Goal: Transaction & Acquisition: Book appointment/travel/reservation

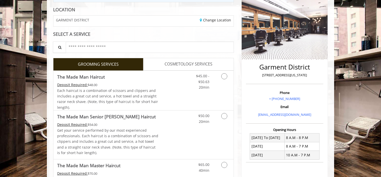
scroll to position [72, 0]
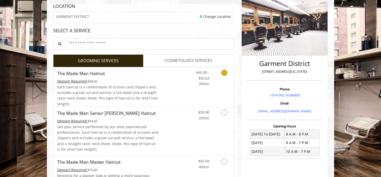
click at [213, 93] on div "$45.00 - $50.63 20min" at bounding box center [211, 87] width 45 height 40
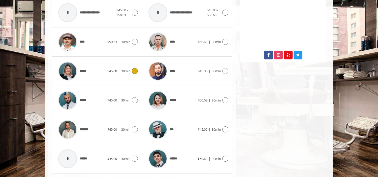
scroll to position [252, 0]
click at [68, 127] on img at bounding box center [67, 130] width 19 height 19
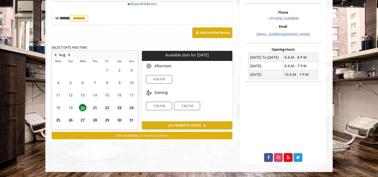
scroll to position [173, 0]
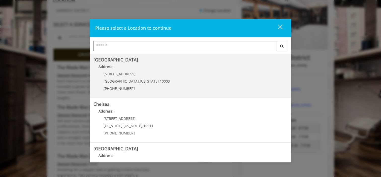
scroll to position [116, 0]
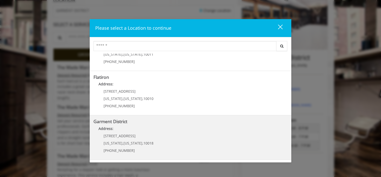
click at [125, 132] on District "Address:" at bounding box center [191, 130] width 194 height 8
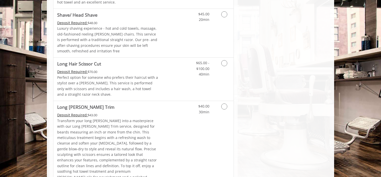
scroll to position [677, 0]
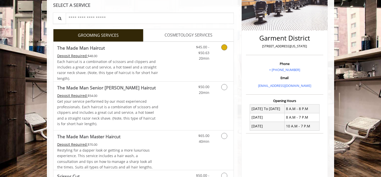
click at [152, 57] on div "Deposit Required: $48.00" at bounding box center [107, 56] width 101 height 6
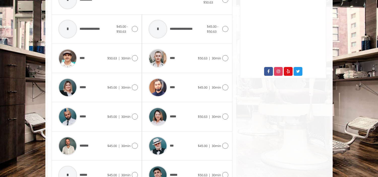
scroll to position [234, 0]
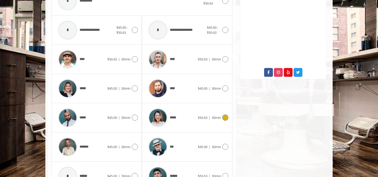
click at [180, 121] on div "*****" at bounding box center [172, 118] width 52 height 24
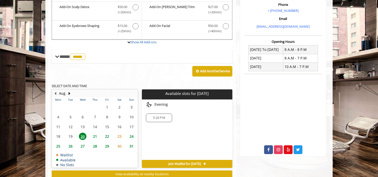
scroll to position [150, 0]
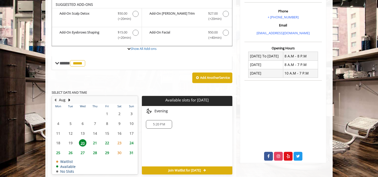
click at [94, 143] on span "21" at bounding box center [95, 143] width 8 height 7
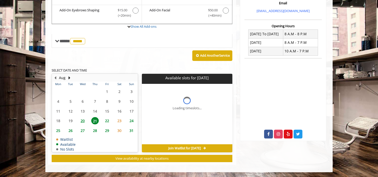
scroll to position [176, 0]
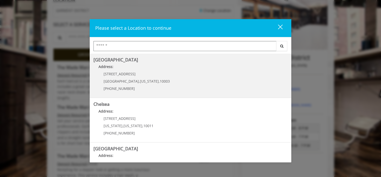
scroll to position [116, 0]
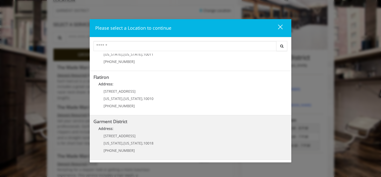
click at [138, 133] on District "Address:" at bounding box center [191, 130] width 194 height 8
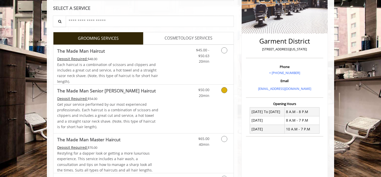
scroll to position [95, 0]
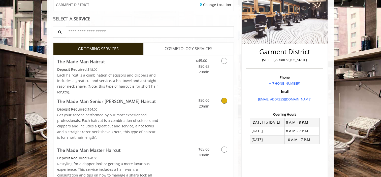
scroll to position [82, 0]
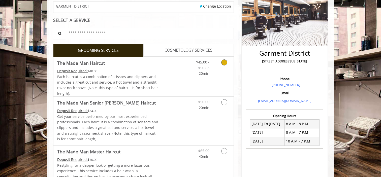
click at [150, 68] on link "The Made Man Haircut Deposit Required: $48.00 Each haircut is a combination of …" at bounding box center [107, 77] width 101 height 40
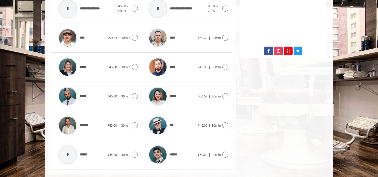
scroll to position [257, 0]
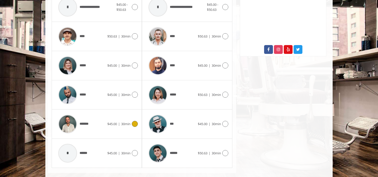
click at [68, 127] on img at bounding box center [67, 124] width 19 height 19
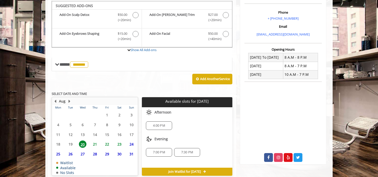
scroll to position [173, 0]
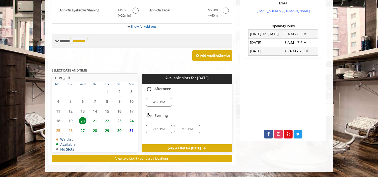
click at [88, 40] on span "*******" at bounding box center [79, 41] width 18 height 6
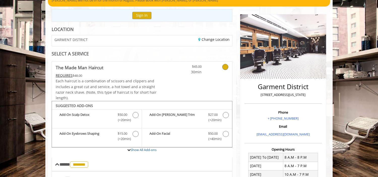
scroll to position [0, 0]
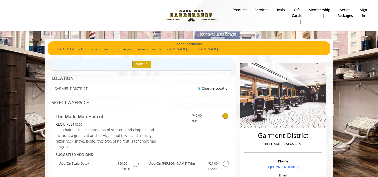
click at [240, 8] on b "products" at bounding box center [240, 10] width 15 height 6
click at [261, 9] on b "Services" at bounding box center [262, 10] width 14 height 6
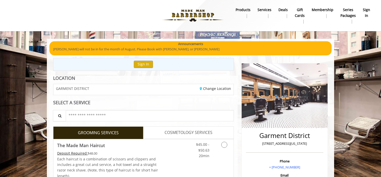
click at [179, 131] on span "COSMETOLOGY SERVICES" at bounding box center [189, 133] width 48 height 7
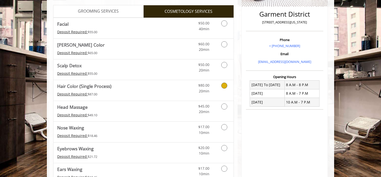
scroll to position [121, 0]
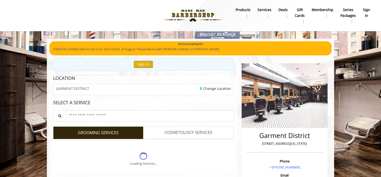
scroll to position [16, 0]
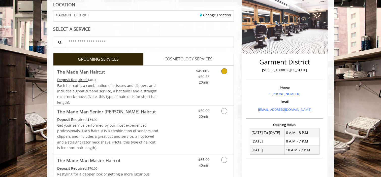
click at [151, 88] on span "Each haircut is a combination of scissors and clippers and includes a great cut…" at bounding box center [107, 94] width 101 height 22
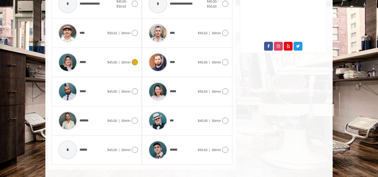
scroll to position [262, 0]
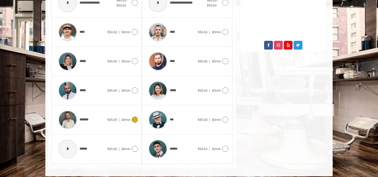
click at [98, 119] on div "*******" at bounding box center [82, 120] width 52 height 24
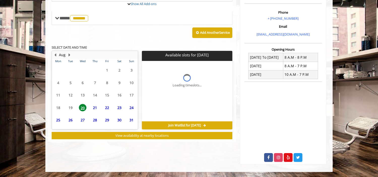
scroll to position [173, 0]
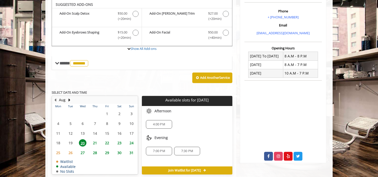
click at [96, 145] on span "21" at bounding box center [95, 143] width 8 height 7
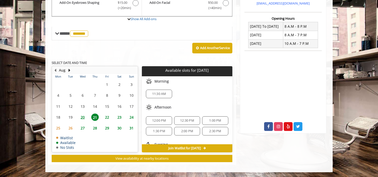
scroll to position [0, 0]
click at [84, 118] on span "20" at bounding box center [83, 117] width 8 height 7
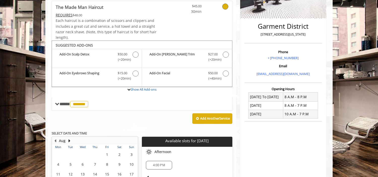
scroll to position [105, 0]
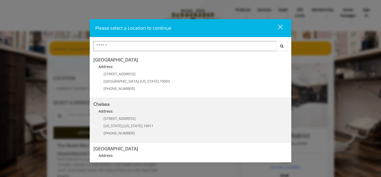
scroll to position [116, 0]
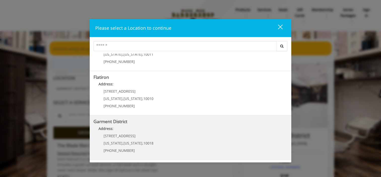
click at [163, 138] on District "Garment District Address: 1400 Broadway New York , New York , 10018 (212) 997-4…" at bounding box center [191, 137] width 194 height 37
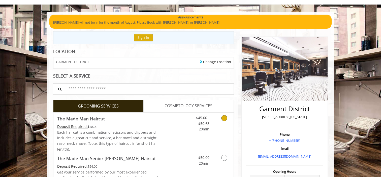
scroll to position [39, 0]
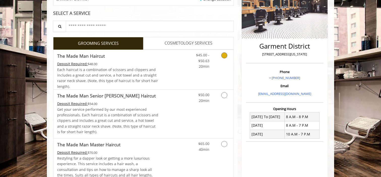
click at [167, 73] on link "Discounted Price" at bounding box center [174, 70] width 30 height 40
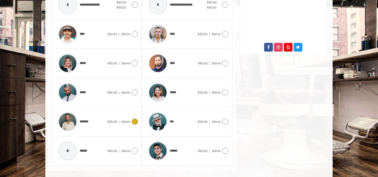
scroll to position [261, 0]
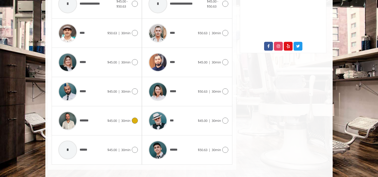
click at [90, 129] on span "*******" at bounding box center [74, 121] width 37 height 24
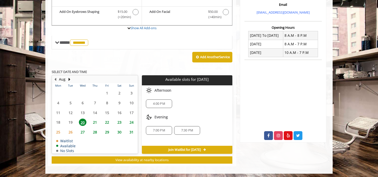
scroll to position [173, 0]
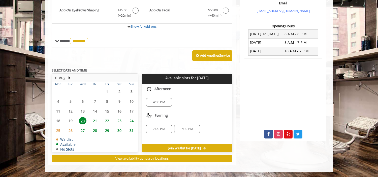
click at [93, 117] on span "21" at bounding box center [95, 120] width 8 height 7
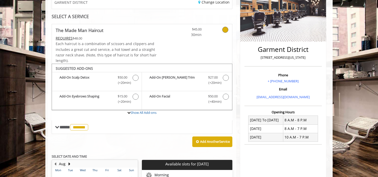
scroll to position [78, 0]
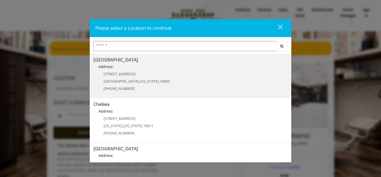
scroll to position [116, 0]
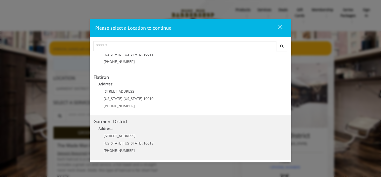
click at [137, 135] on p "1400 Broadway" at bounding box center [129, 136] width 50 height 4
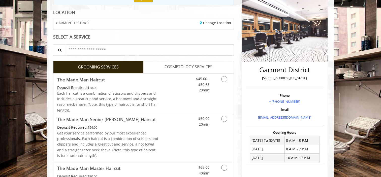
scroll to position [66, 0]
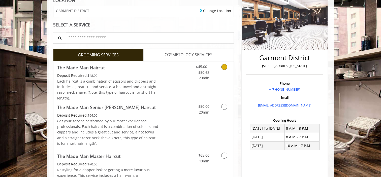
click at [158, 74] on div "Deposit Required: $48.00" at bounding box center [107, 76] width 101 height 6
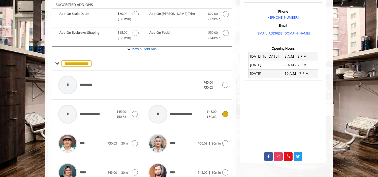
scroll to position [171, 0]
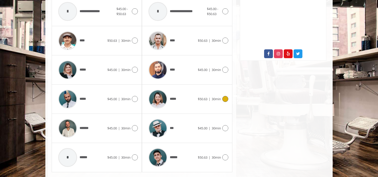
click at [185, 101] on div "*****" at bounding box center [172, 99] width 52 height 24
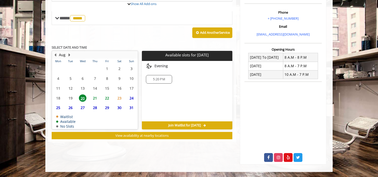
scroll to position [173, 0]
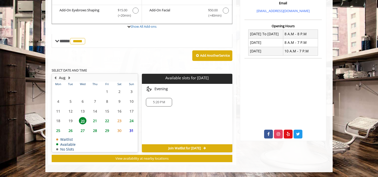
click at [93, 120] on span "21" at bounding box center [95, 120] width 8 height 7
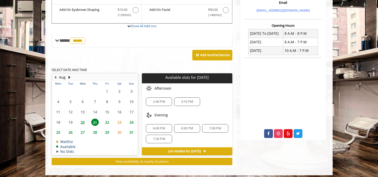
scroll to position [176, 0]
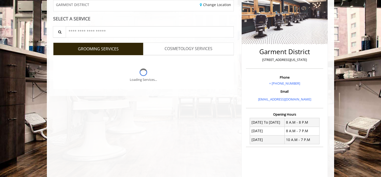
scroll to position [86, 0]
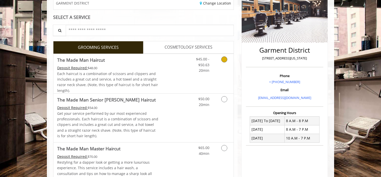
click at [135, 72] on span "Each haircut is a combination of scissors and clippers and includes a great cut…" at bounding box center [107, 82] width 101 height 22
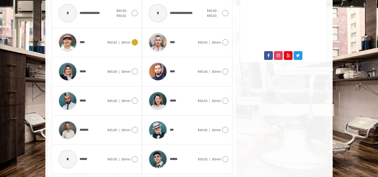
scroll to position [253, 0]
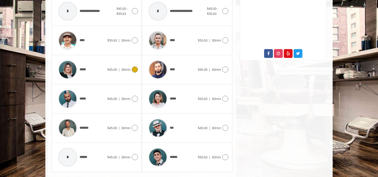
click at [99, 73] on div "*****" at bounding box center [82, 70] width 52 height 24
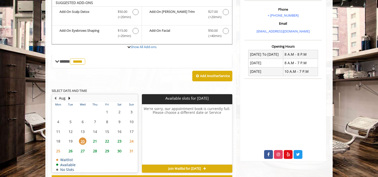
scroll to position [150, 0]
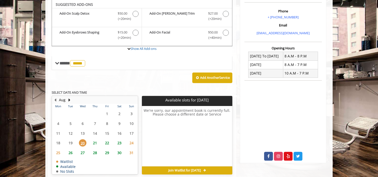
click at [93, 143] on span "21" at bounding box center [95, 143] width 8 height 7
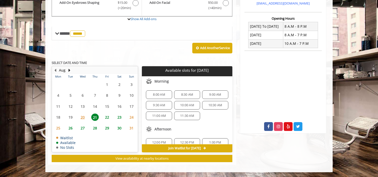
scroll to position [176, 0]
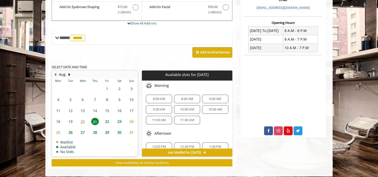
click at [213, 99] on span "9:00 AM" at bounding box center [215, 99] width 12 height 4
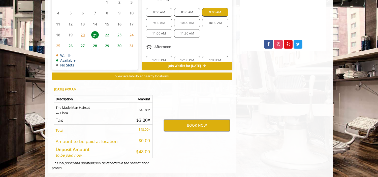
scroll to position [257, 0]
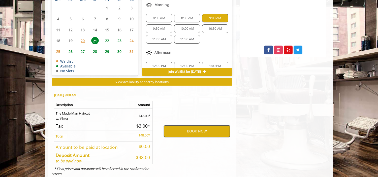
click at [198, 131] on button "BOOK NOW" at bounding box center [197, 132] width 66 height 12
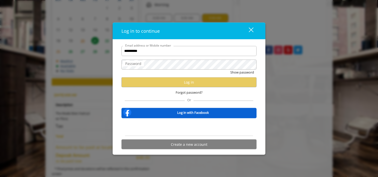
type input "**********"
click at [130, 62] on label "Password" at bounding box center [133, 64] width 21 height 6
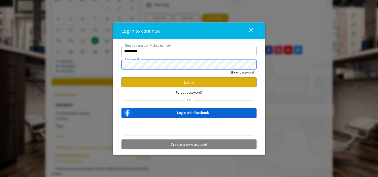
click at [231, 70] on button "Show password" at bounding box center [243, 72] width 24 height 5
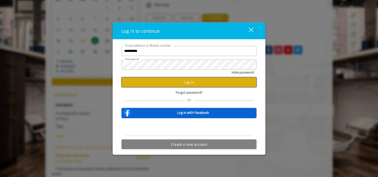
click at [172, 84] on button "Log in" at bounding box center [189, 82] width 135 height 10
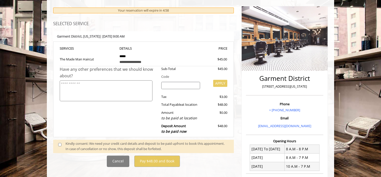
scroll to position [60, 0]
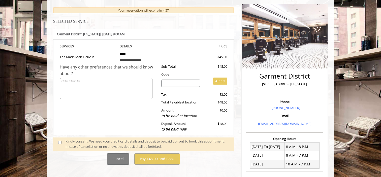
click at [118, 90] on textarea at bounding box center [106, 88] width 93 height 21
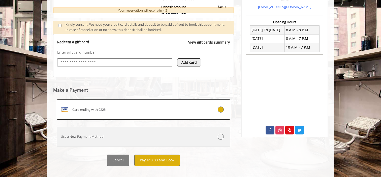
scroll to position [183, 0]
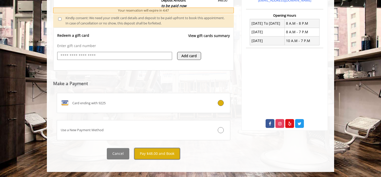
click at [157, 153] on button "Pay $48.00 and Book" at bounding box center [157, 153] width 46 height 11
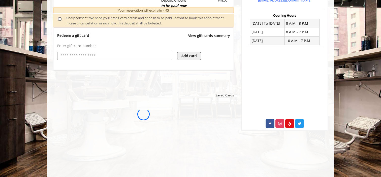
scroll to position [0, 0]
